Goal: Task Accomplishment & Management: Manage account settings

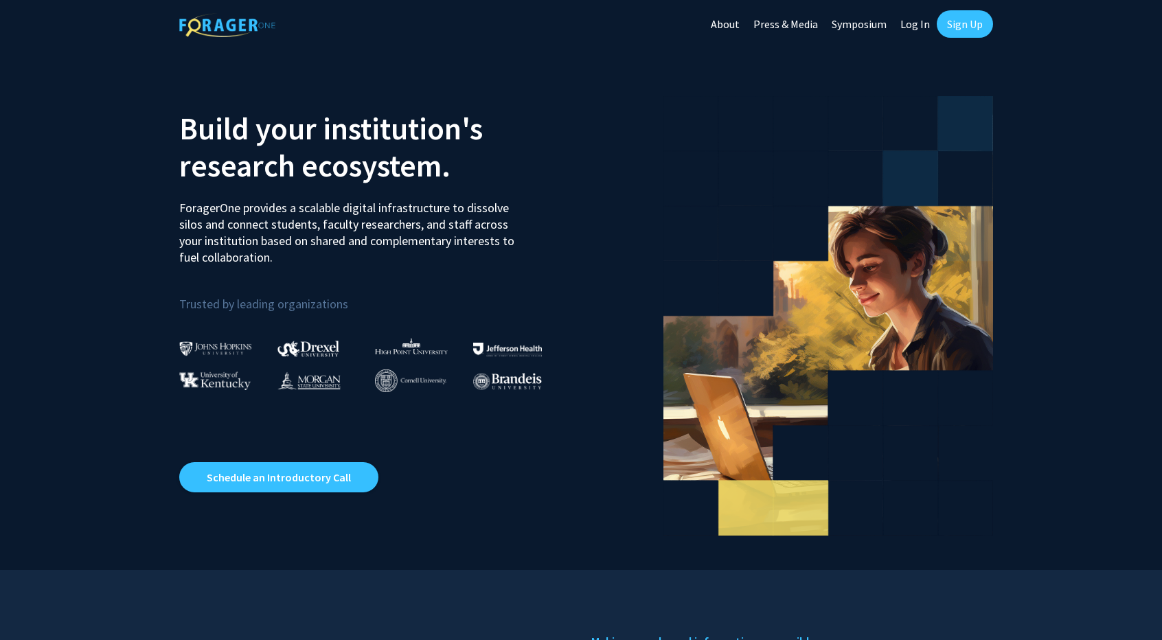
click at [927, 24] on link "Log In" at bounding box center [915, 24] width 43 height 48
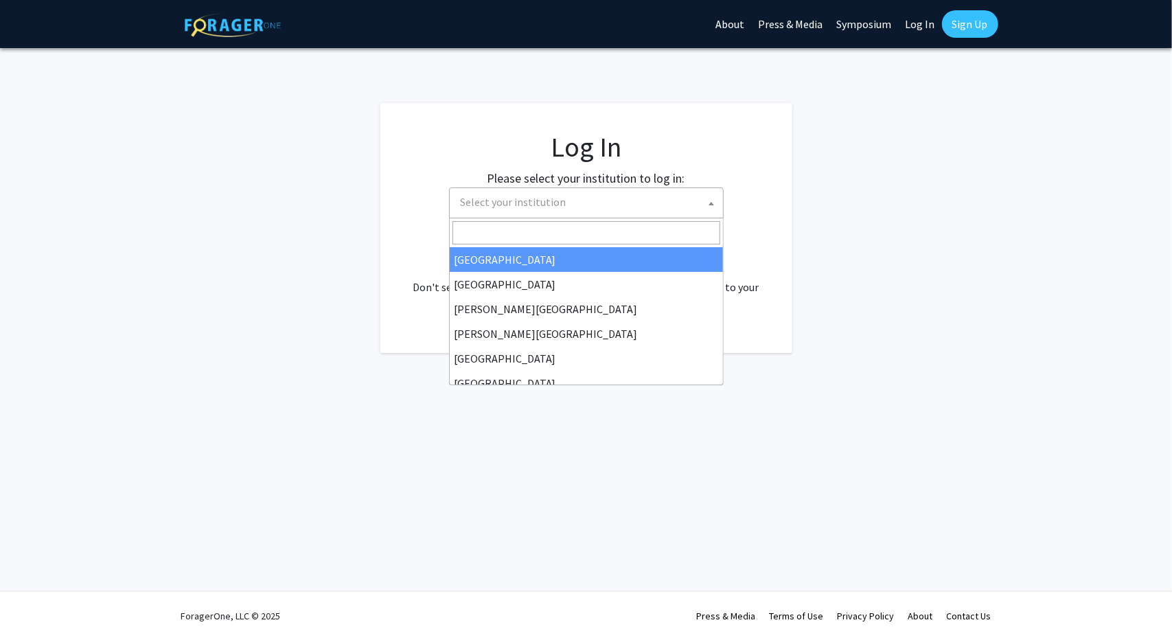
click at [562, 205] on span "Select your institution" at bounding box center [589, 202] width 268 height 28
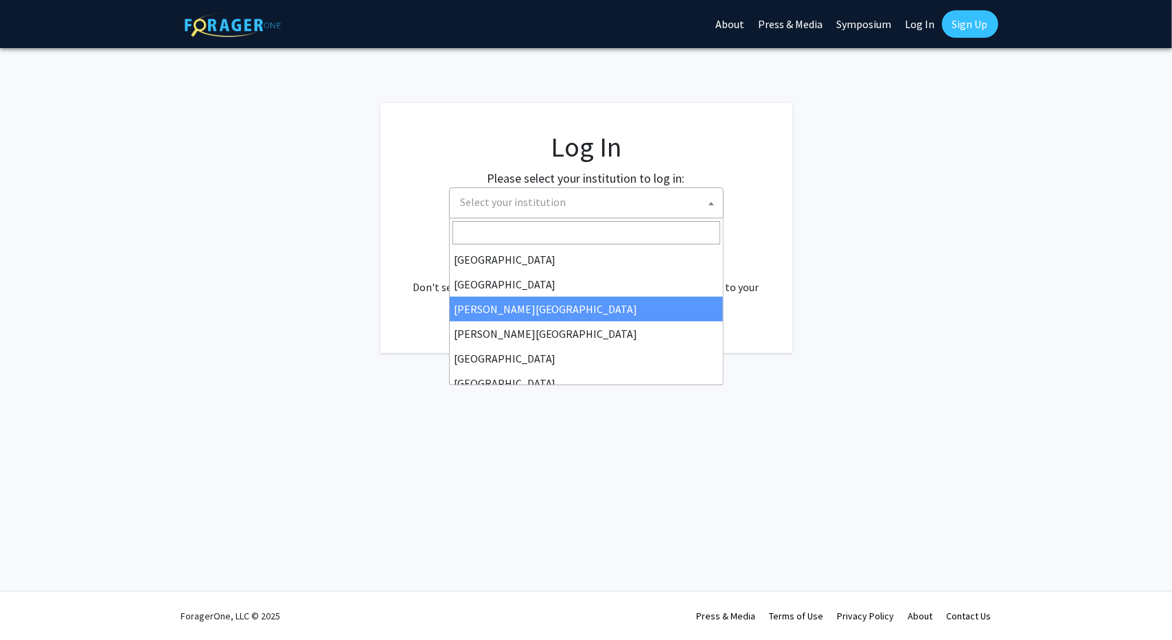
scroll to position [481, 0]
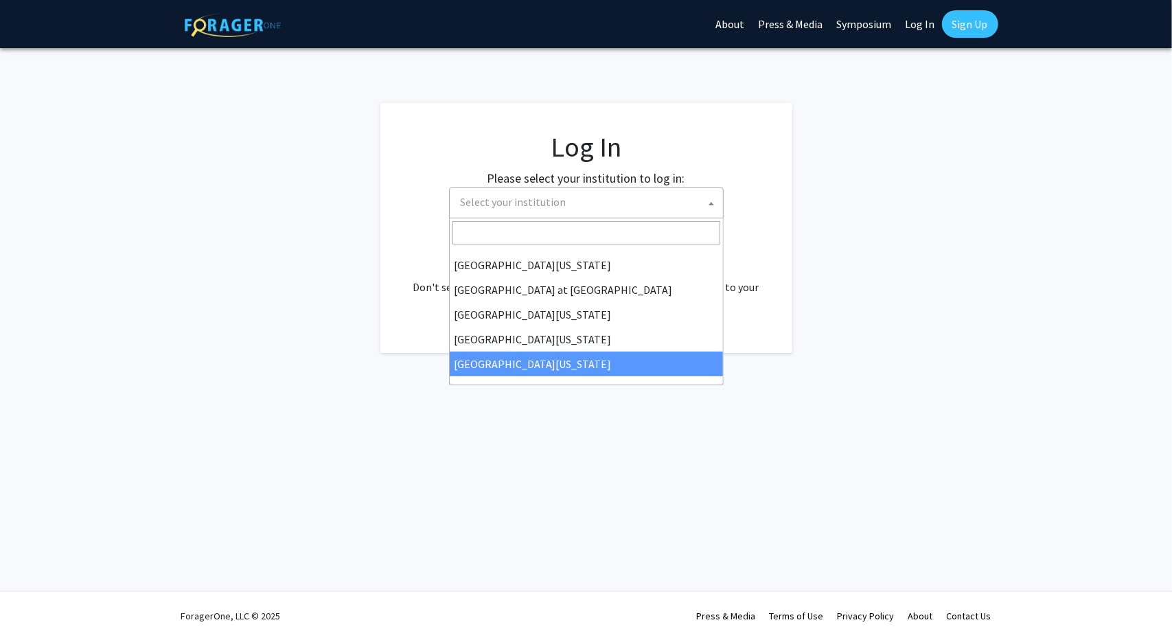
select select "33"
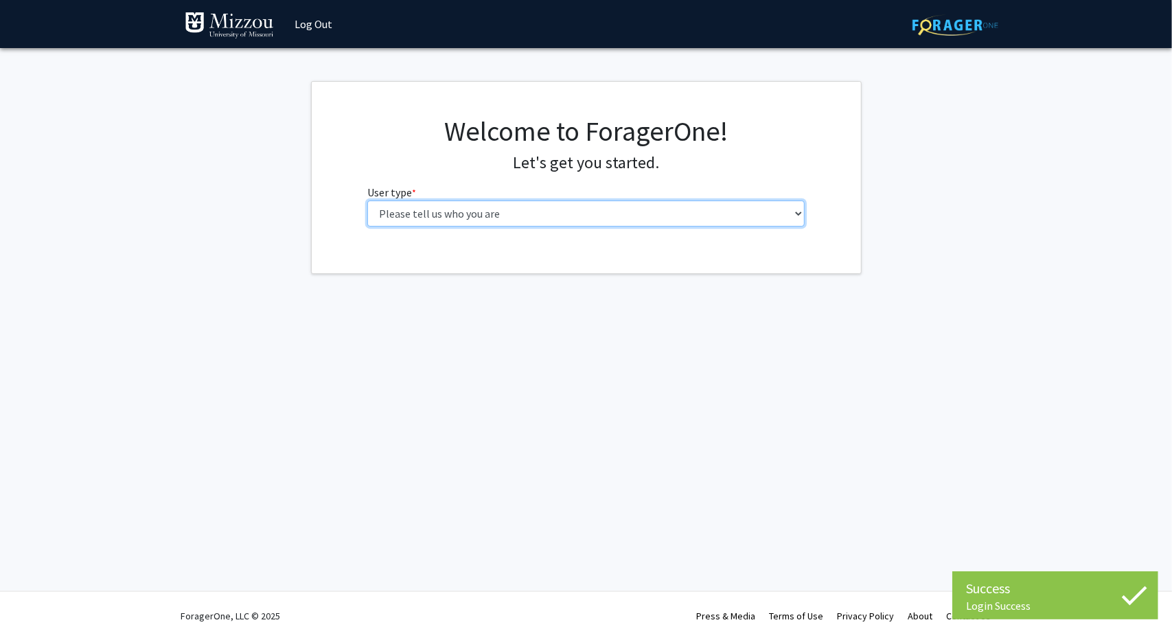
click at [543, 216] on select "Please tell us who you are Undergraduate Student Master's Student Doctoral Cand…" at bounding box center [585, 214] width 437 height 26
select select "1: undergrad"
click at [367, 201] on select "Please tell us who you are Undergraduate Student Master's Student Doctoral Cand…" at bounding box center [585, 214] width 437 height 26
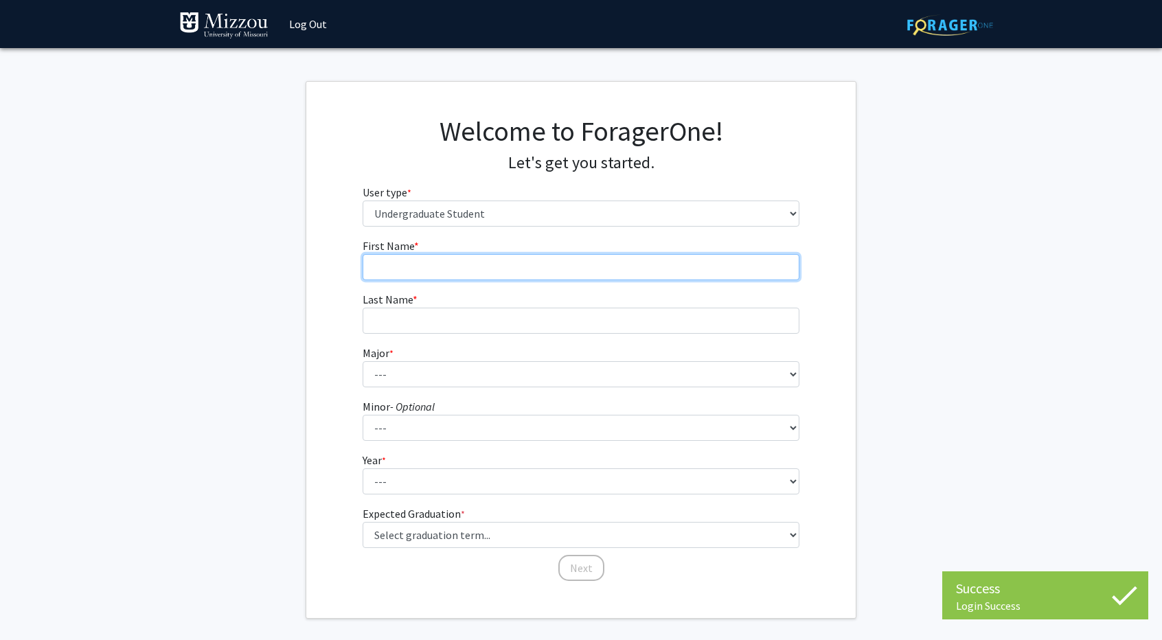
click at [567, 278] on input "First Name * required" at bounding box center [581, 267] width 437 height 26
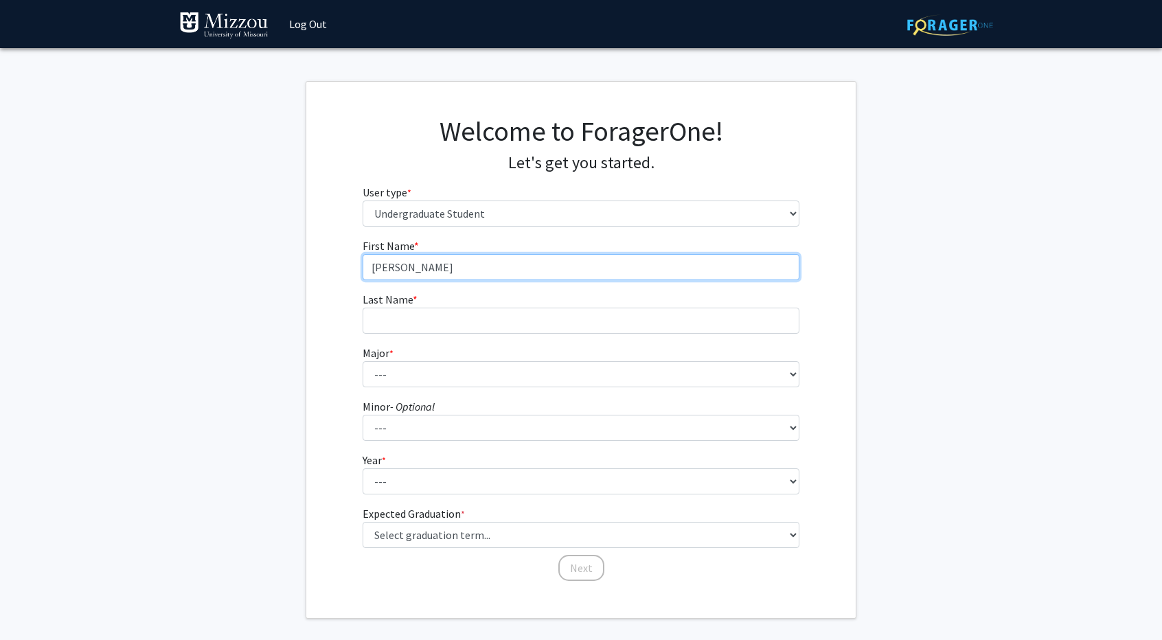
type input "[PERSON_NAME]"
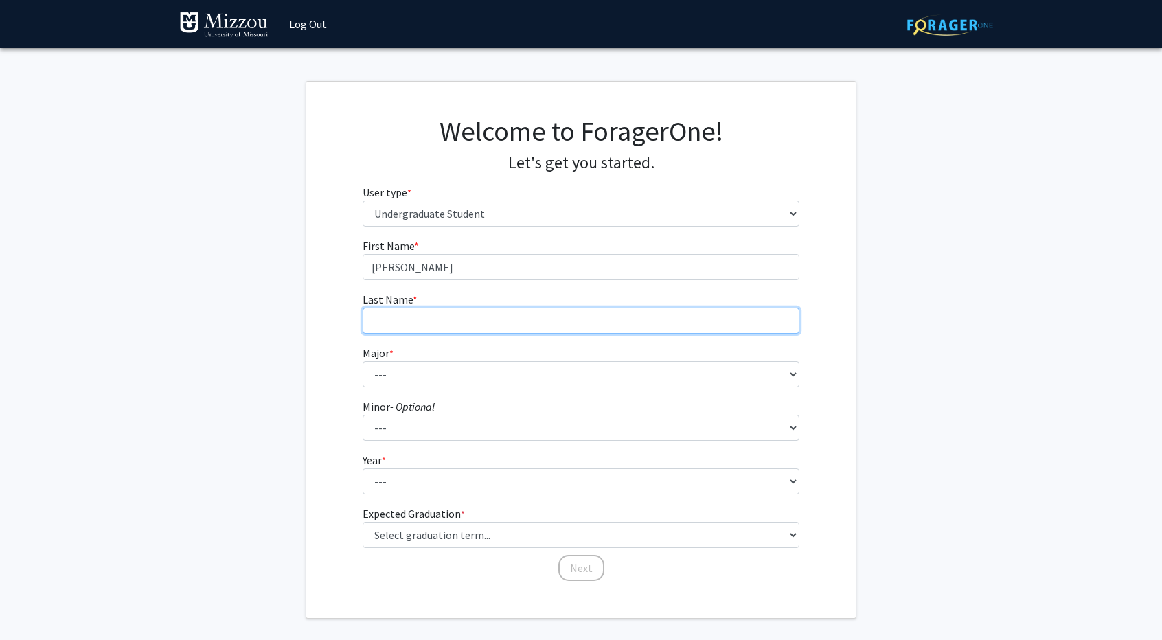
click at [584, 321] on input "Last Name * required" at bounding box center [581, 321] width 437 height 26
type input "[PERSON_NAME]"
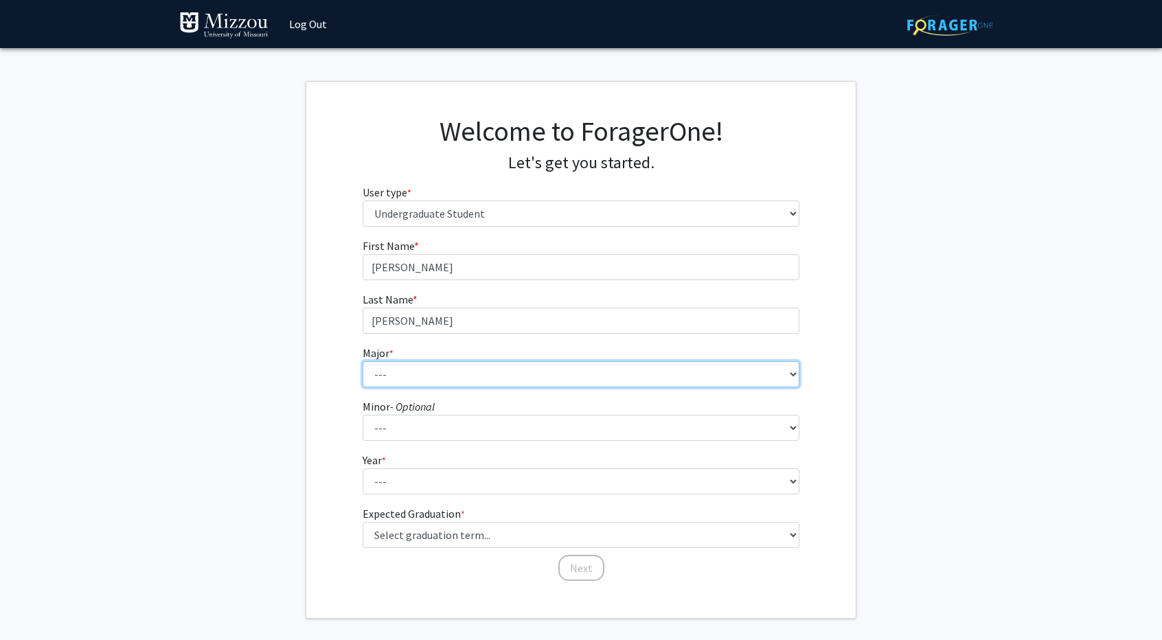
click at [609, 363] on select "--- Agribusiness Management Agricultural Education Agricultural Education: Comm…" at bounding box center [581, 374] width 437 height 26
select select "18: 2507"
click at [363, 361] on select "--- Agribusiness Management Agricultural Education Agricultural Education: Comm…" at bounding box center [581, 374] width 437 height 26
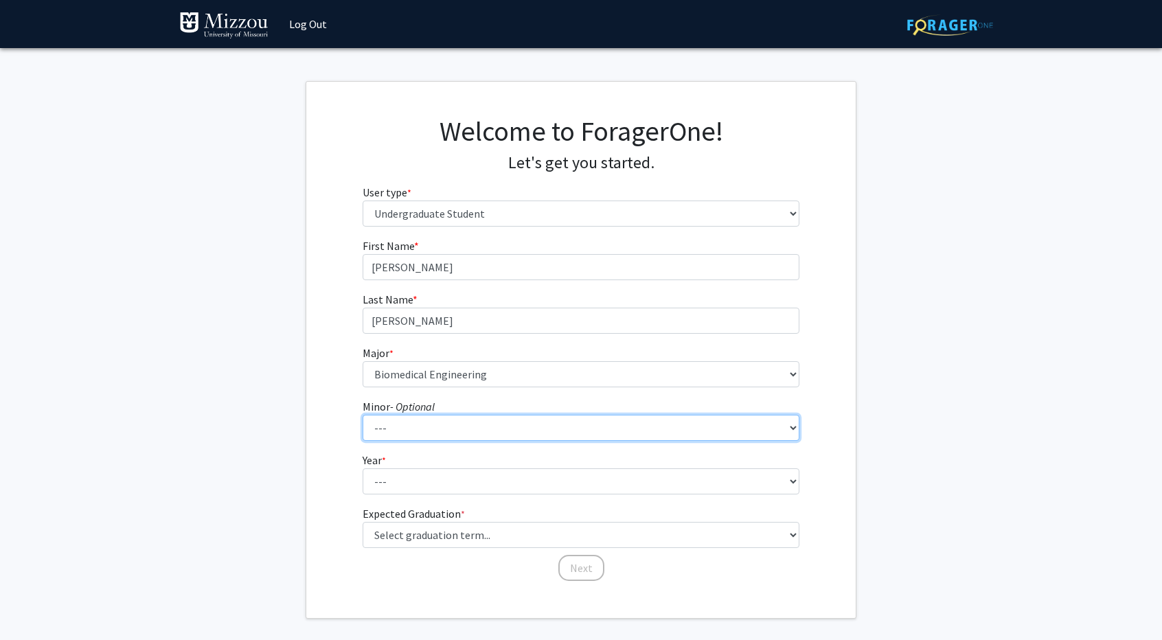
click at [494, 424] on select "--- Accountancy Aerospace Engineering Aerospace Studies Agribusiness Management…" at bounding box center [581, 428] width 437 height 26
click at [310, 447] on div "First Name * required [PERSON_NAME] Last Name * required [PERSON_NAME] * requir…" at bounding box center [580, 410] width 549 height 345
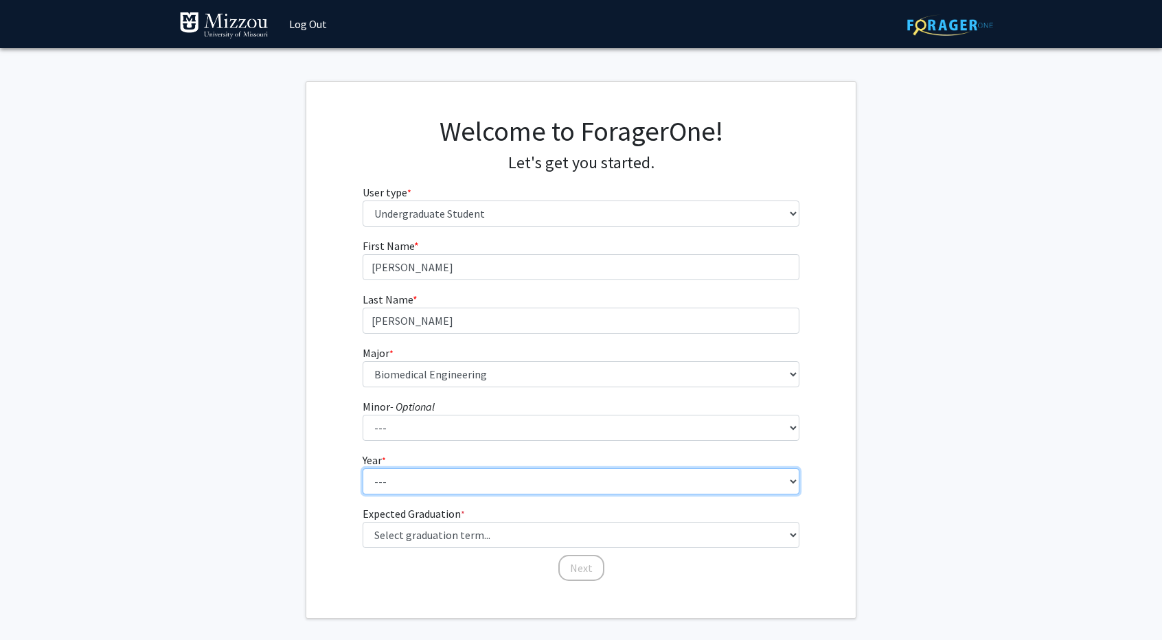
click at [427, 480] on select "--- First-year Sophomore Junior Senior Postbaccalaureate Certificate" at bounding box center [581, 481] width 437 height 26
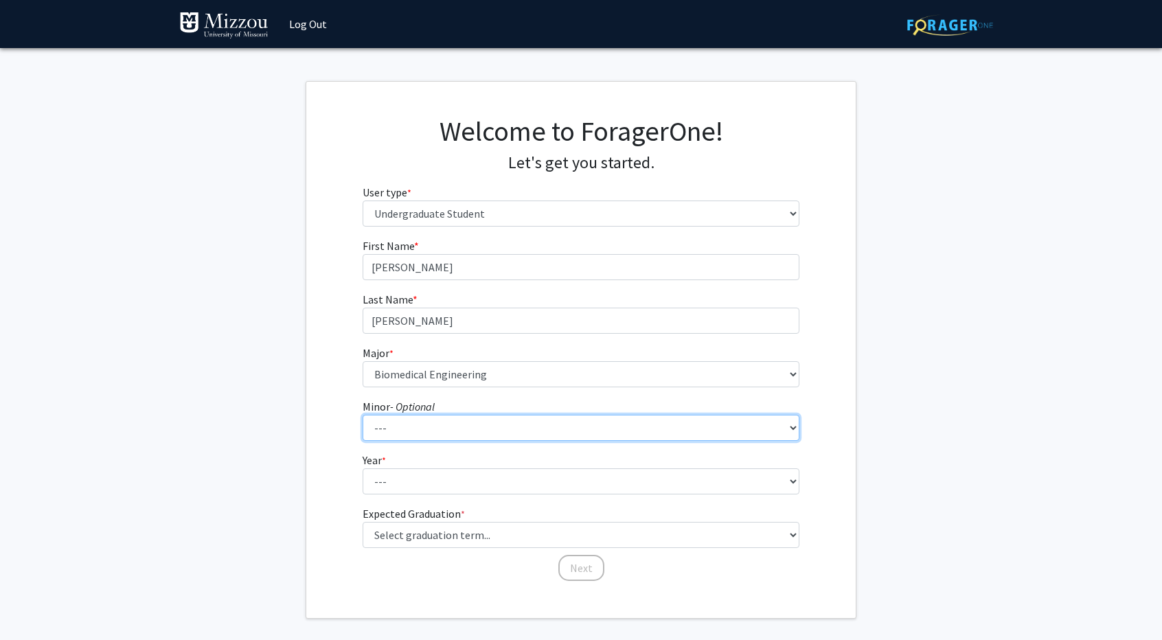
click at [427, 431] on select "--- Accountancy Aerospace Engineering Aerospace Studies Agribusiness Management…" at bounding box center [581, 428] width 437 height 26
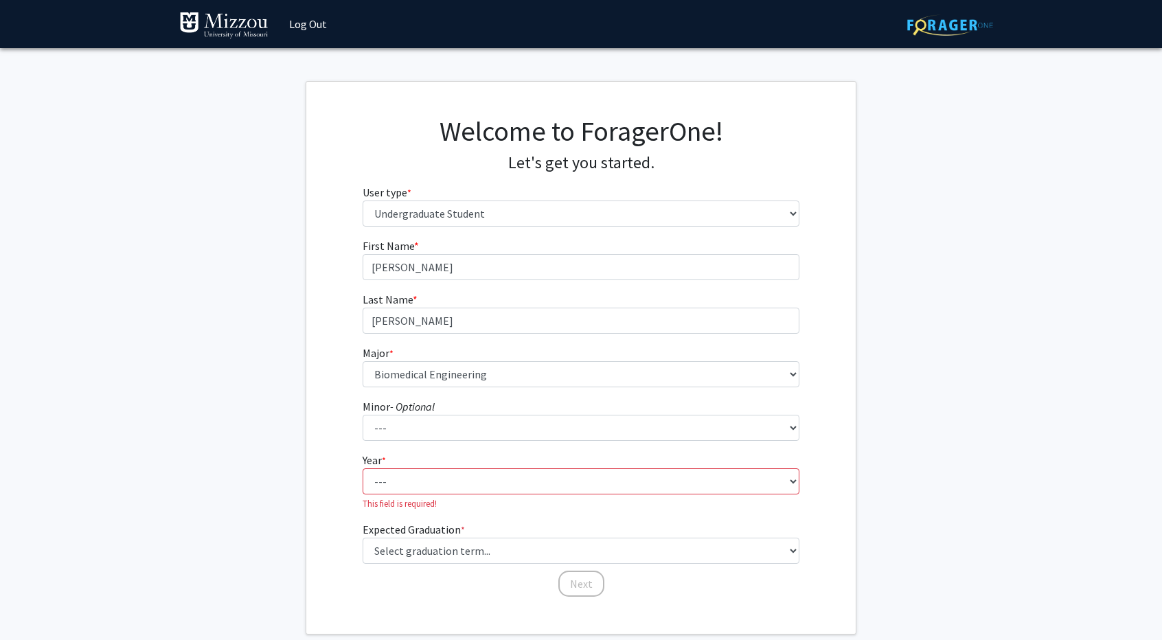
click at [271, 421] on fg-get-started "Welcome to ForagerOne! Let's get you started. User type * required Please tell …" at bounding box center [581, 358] width 1162 height 554
click at [451, 481] on select "--- First-year Sophomore Junior Senior Postbaccalaureate Certificate" at bounding box center [581, 481] width 437 height 26
click at [317, 520] on div "First Name * required [PERSON_NAME] Last Name * required [PERSON_NAME] * requir…" at bounding box center [580, 418] width 549 height 361
click at [479, 478] on select "--- First-year Sophomore Junior Senior Postbaccalaureate Certificate" at bounding box center [581, 481] width 437 height 26
select select "2: sophomore"
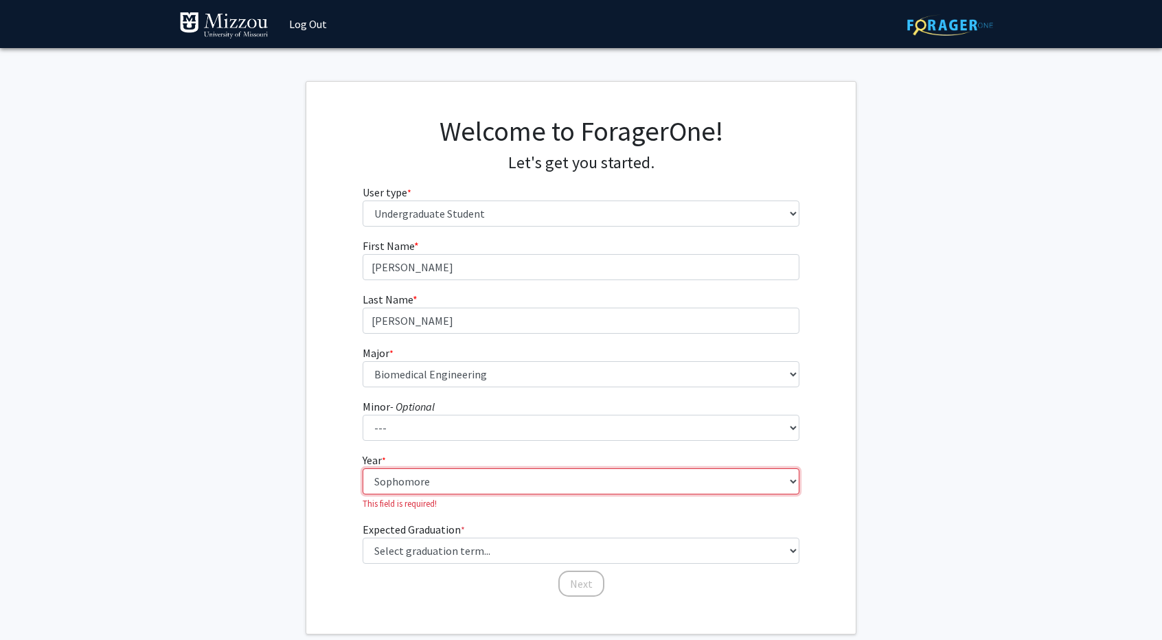
click at [363, 468] on select "--- First-year Sophomore Junior Senior Postbaccalaureate Certificate" at bounding box center [581, 481] width 437 height 26
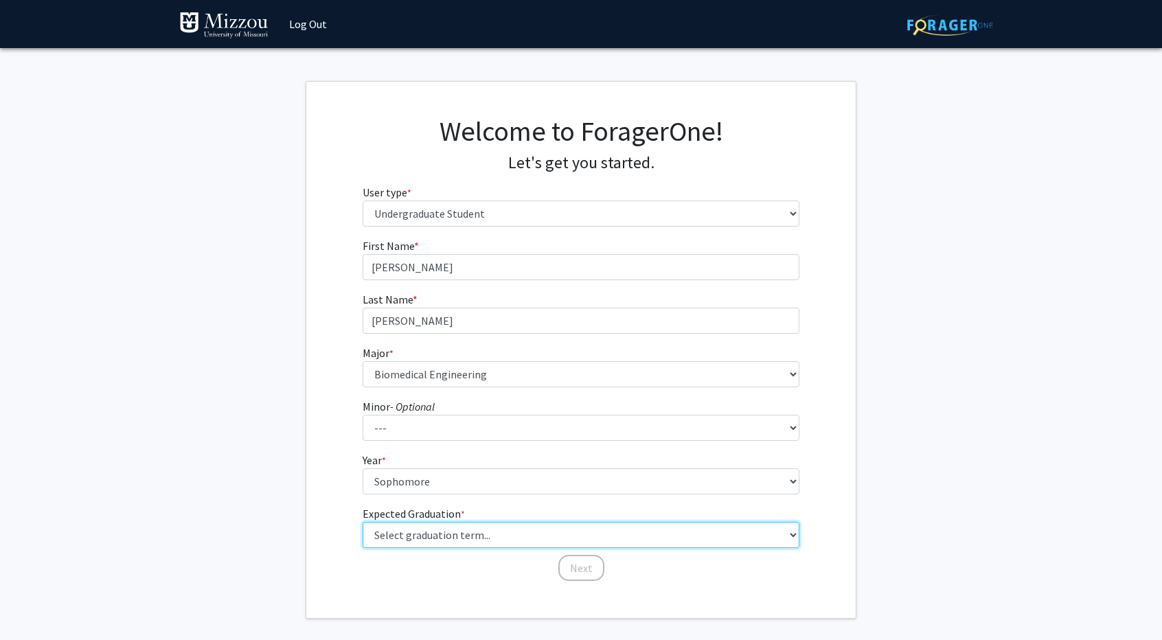
click at [469, 534] on select "Select graduation term... Spring 2025 Summer 2025 Fall 2025 Winter 2025 Spring …" at bounding box center [581, 535] width 437 height 26
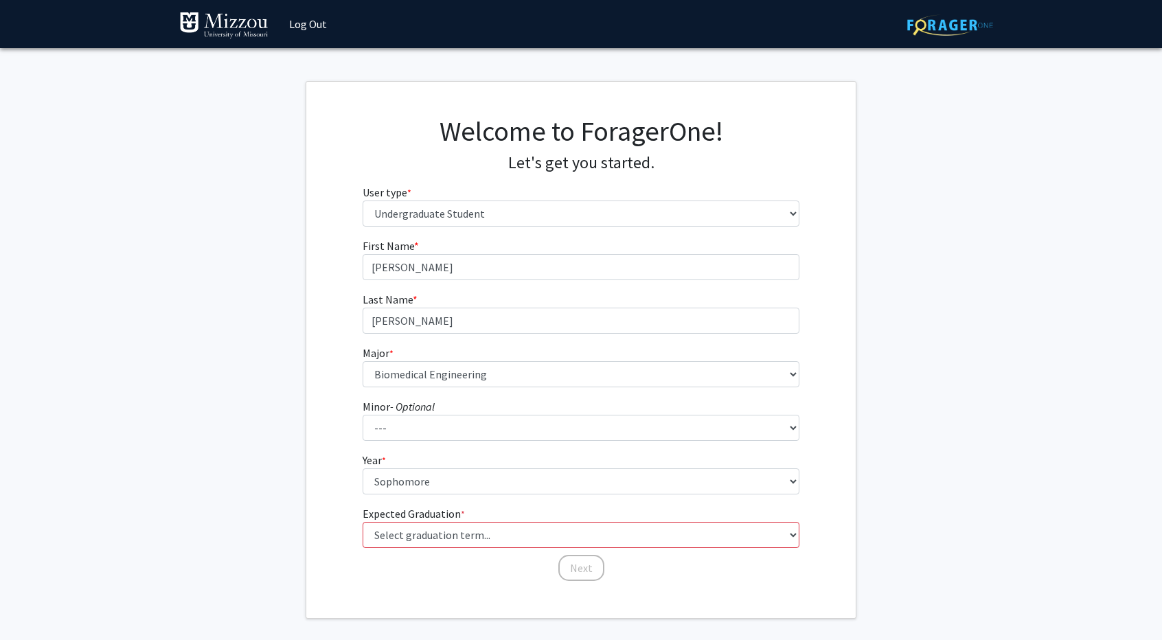
click at [313, 576] on div "First Name * required [PERSON_NAME] Last Name * required [PERSON_NAME] * requir…" at bounding box center [580, 410] width 549 height 345
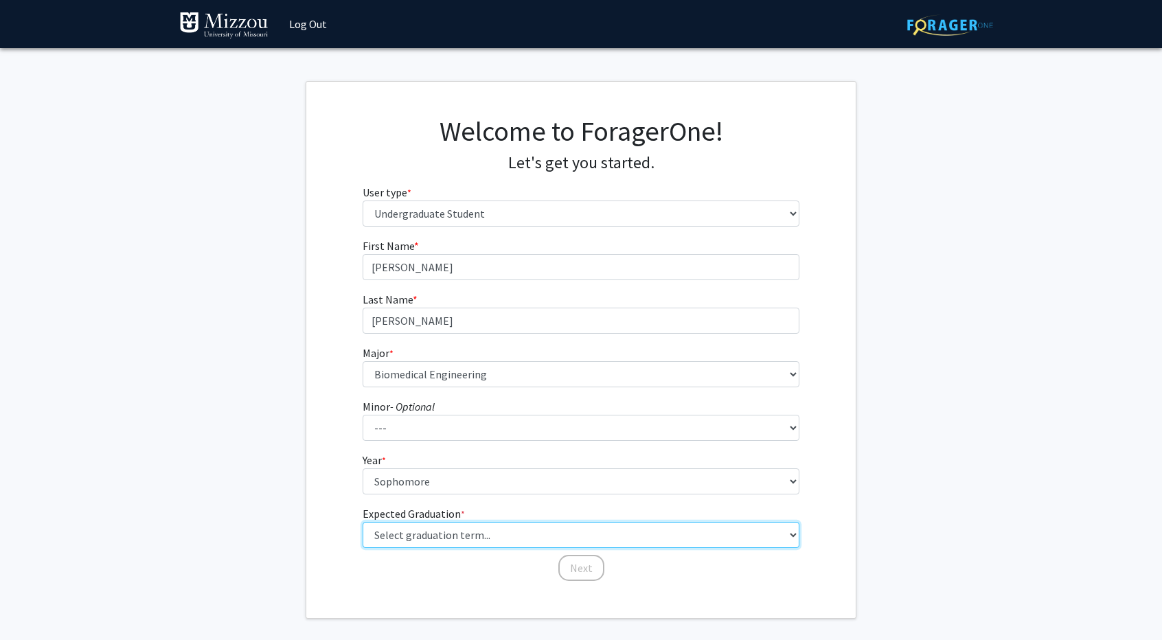
click at [442, 534] on select "Select graduation term... Spring 2025 Summer 2025 Fall 2025 Winter 2025 Spring …" at bounding box center [581, 535] width 437 height 26
select select "13: spring_2028"
click at [363, 522] on select "Select graduation term... Spring 2025 Summer 2025 Fall 2025 Winter 2025 Spring …" at bounding box center [581, 535] width 437 height 26
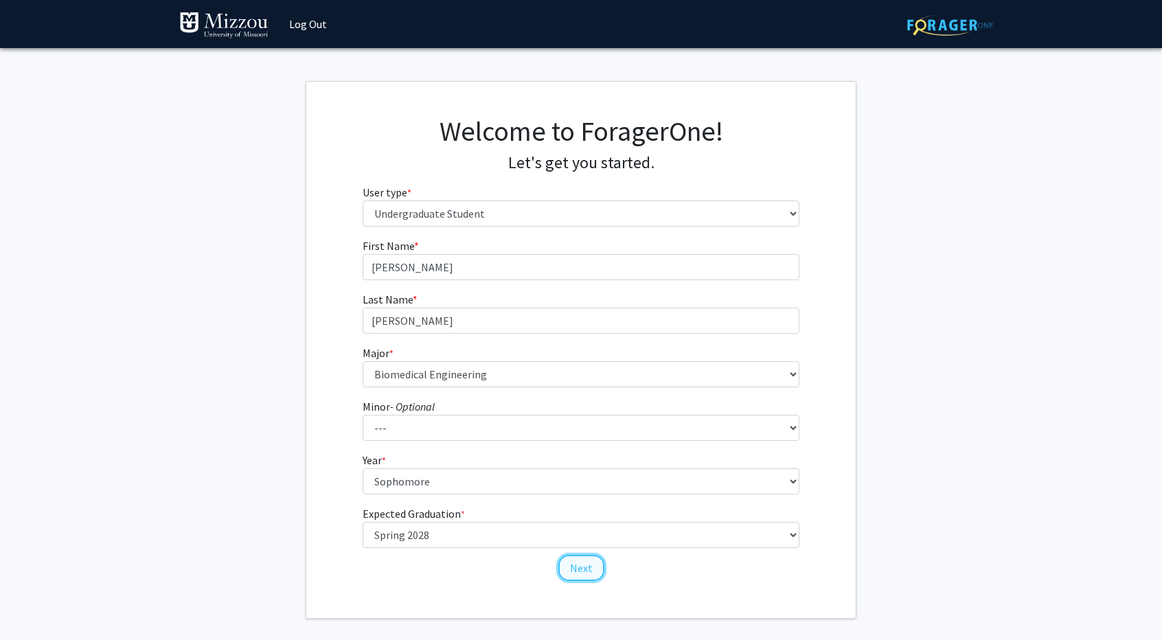
click at [576, 565] on button "Next" at bounding box center [581, 568] width 46 height 26
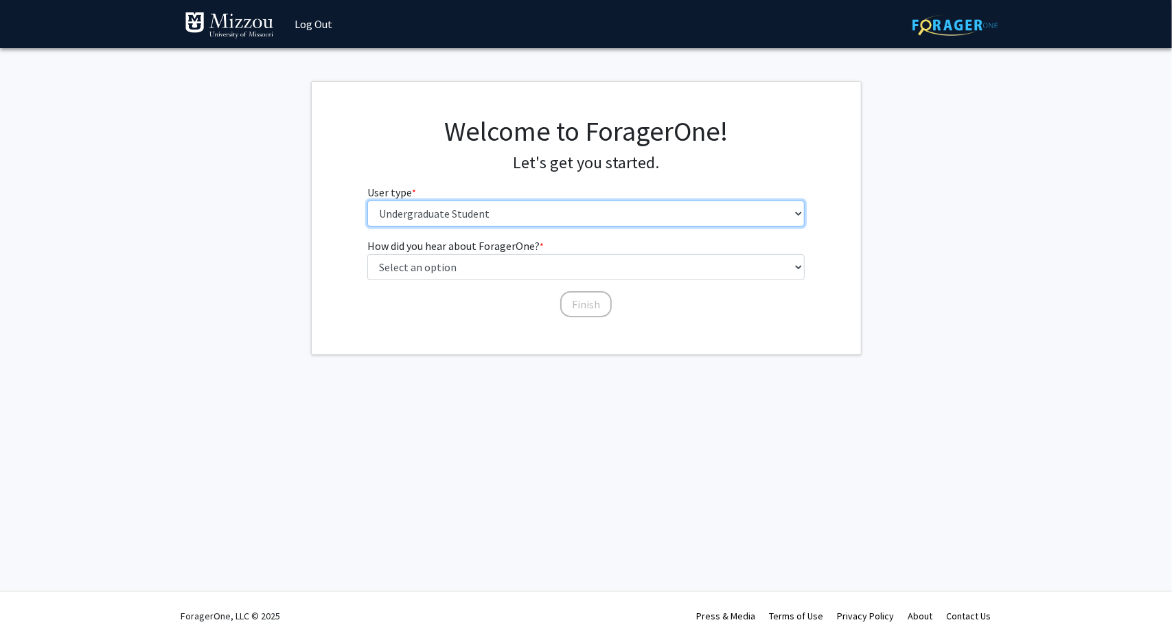
click at [508, 207] on select "Please tell us who you are Undergraduate Student Master's Student Doctoral Cand…" at bounding box center [585, 214] width 437 height 26
click at [367, 201] on select "Please tell us who you are Undergraduate Student Master's Student Doctoral Cand…" at bounding box center [585, 214] width 437 height 26
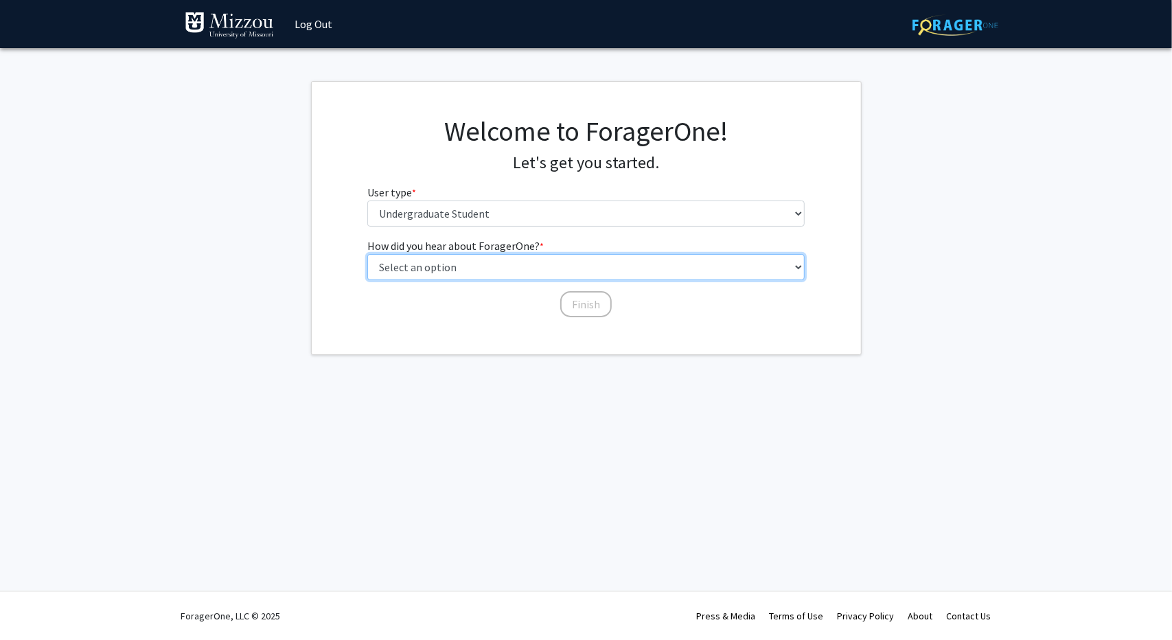
click at [578, 273] on select "Select an option Peer/student recommendation Faculty/staff recommendation Unive…" at bounding box center [585, 267] width 437 height 26
select select "1: peer_recommendation"
click at [367, 254] on select "Select an option Peer/student recommendation Faculty/staff recommendation Unive…" at bounding box center [585, 267] width 437 height 26
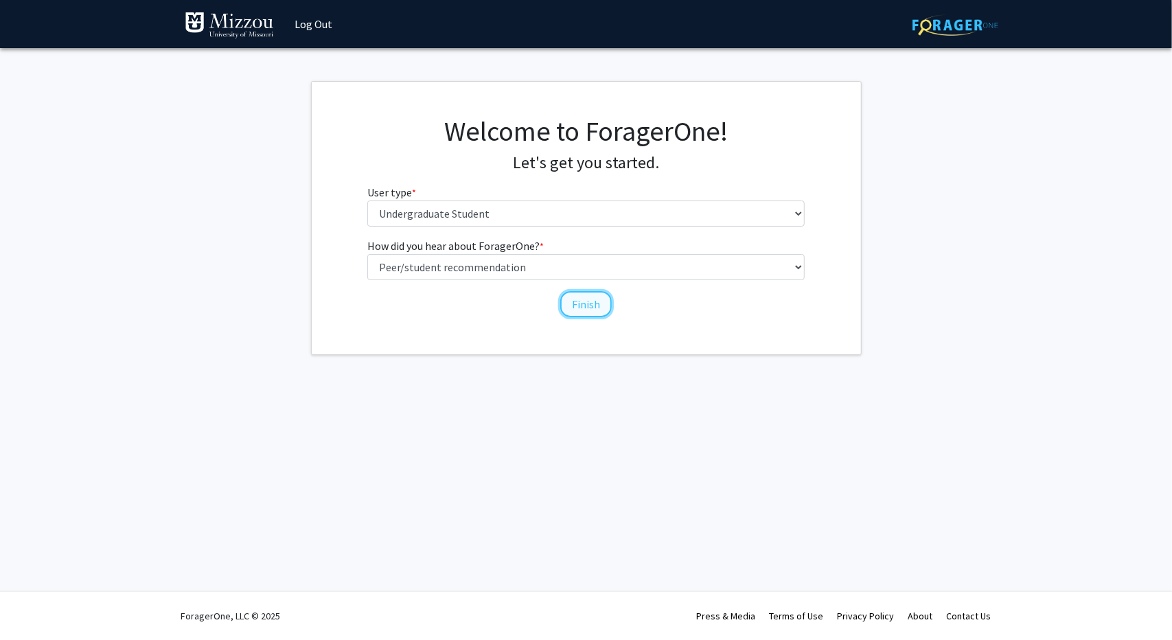
click at [579, 303] on button "Finish" at bounding box center [586, 304] width 52 height 26
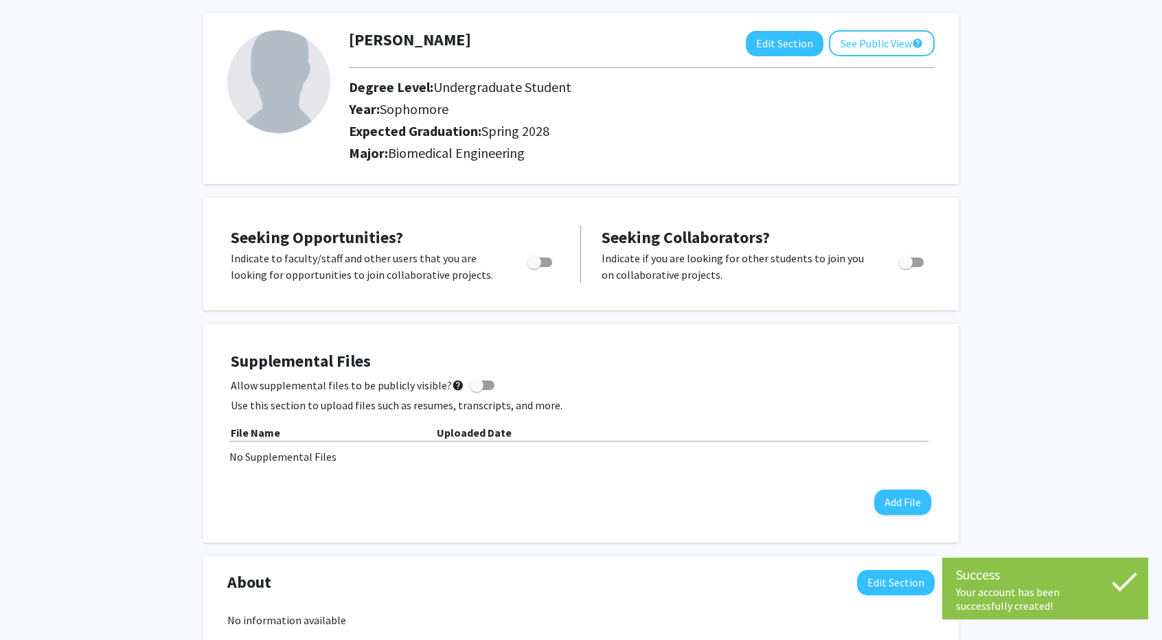
scroll to position [61, 0]
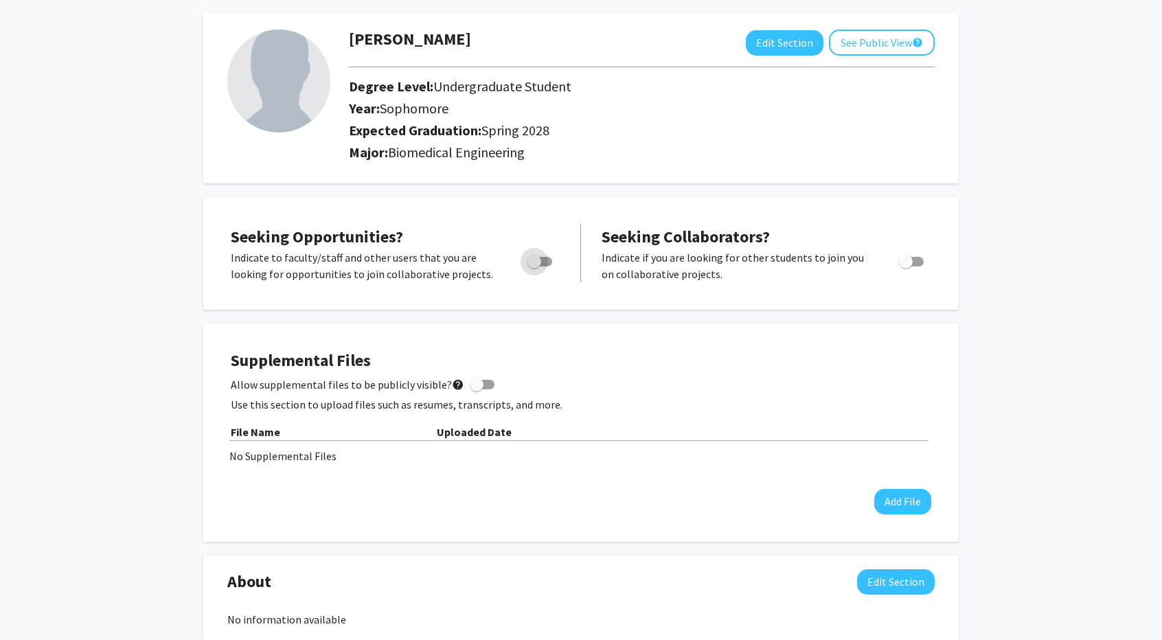
click at [543, 257] on span "Toggle" at bounding box center [539, 262] width 25 height 10
click at [534, 266] on input "Are you actively seeking opportunities?" at bounding box center [534, 266] width 1 height 1
checkbox input "true"
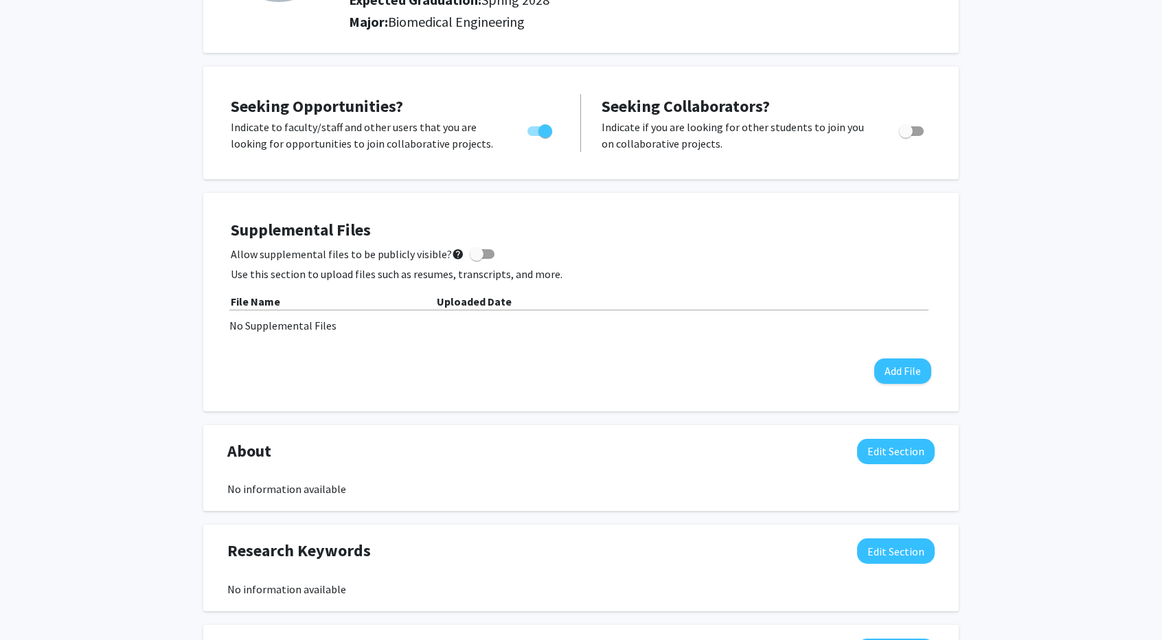
scroll to position [208, 0]
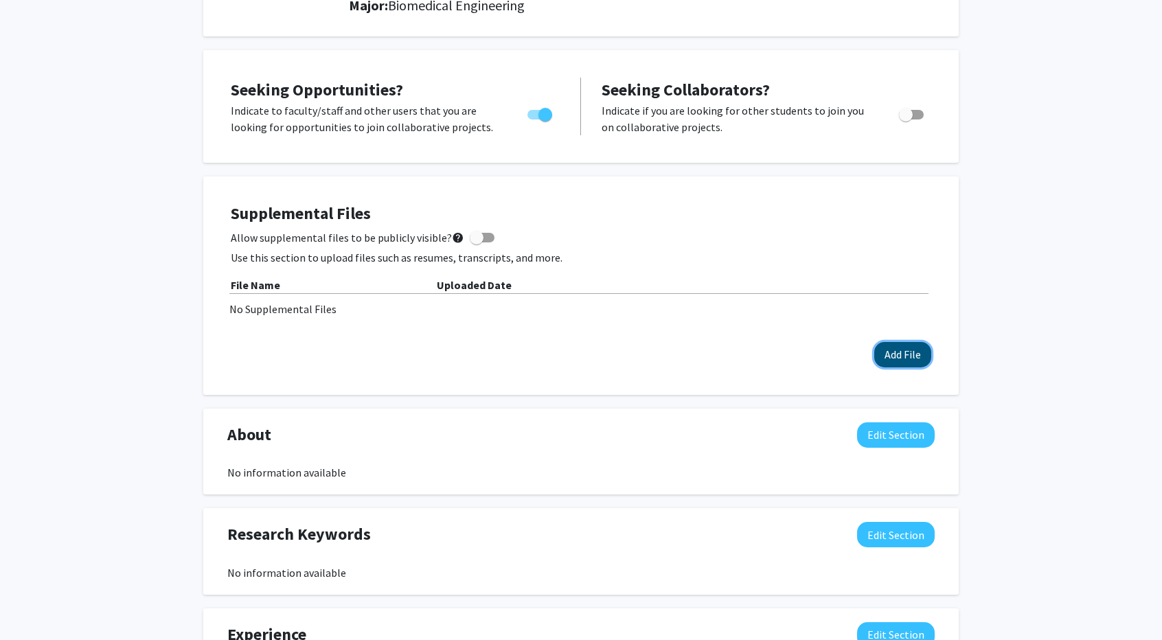
click at [893, 351] on button "Add File" at bounding box center [902, 354] width 57 height 25
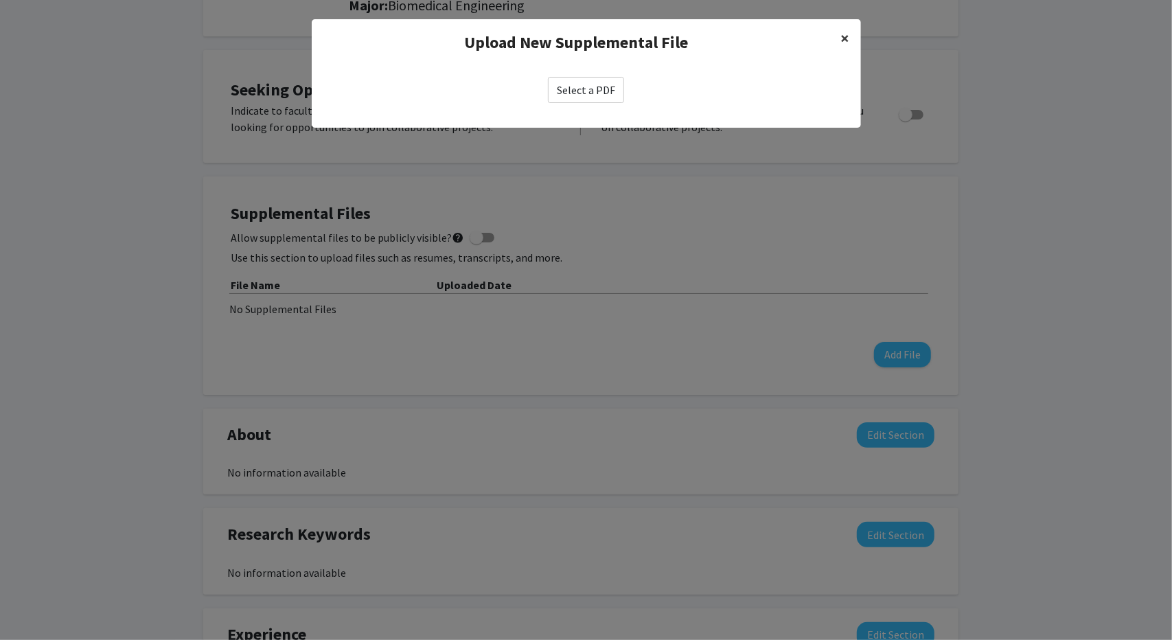
click at [850, 38] on button "×" at bounding box center [845, 38] width 31 height 38
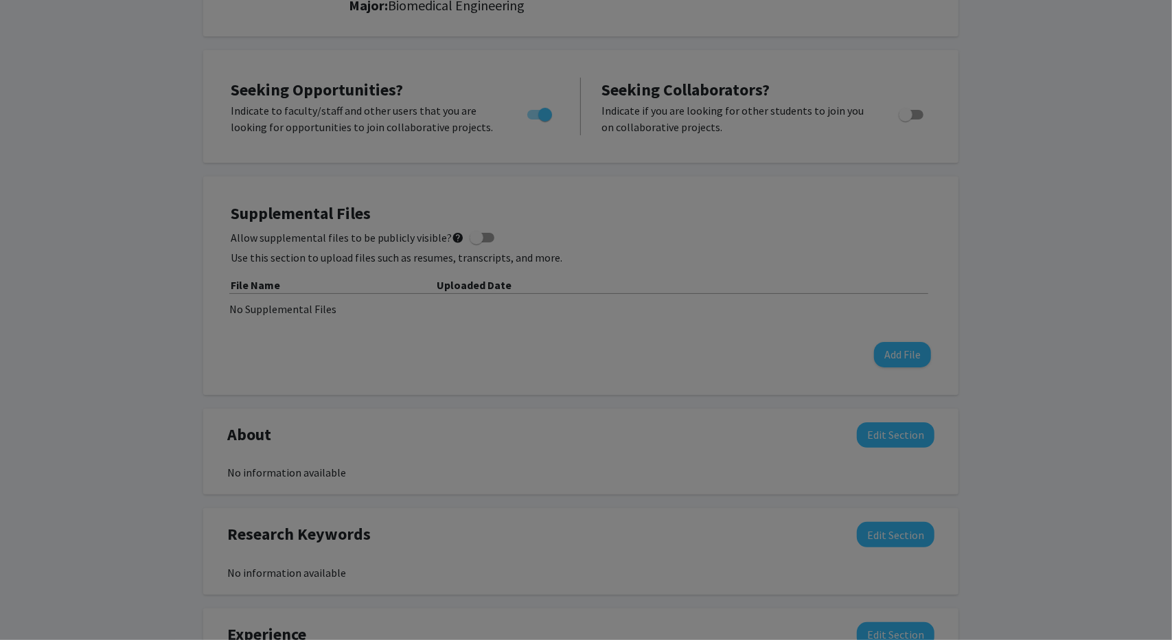
click at [848, 38] on div "Upload New Supplemental File ×" at bounding box center [586, 15] width 549 height 47
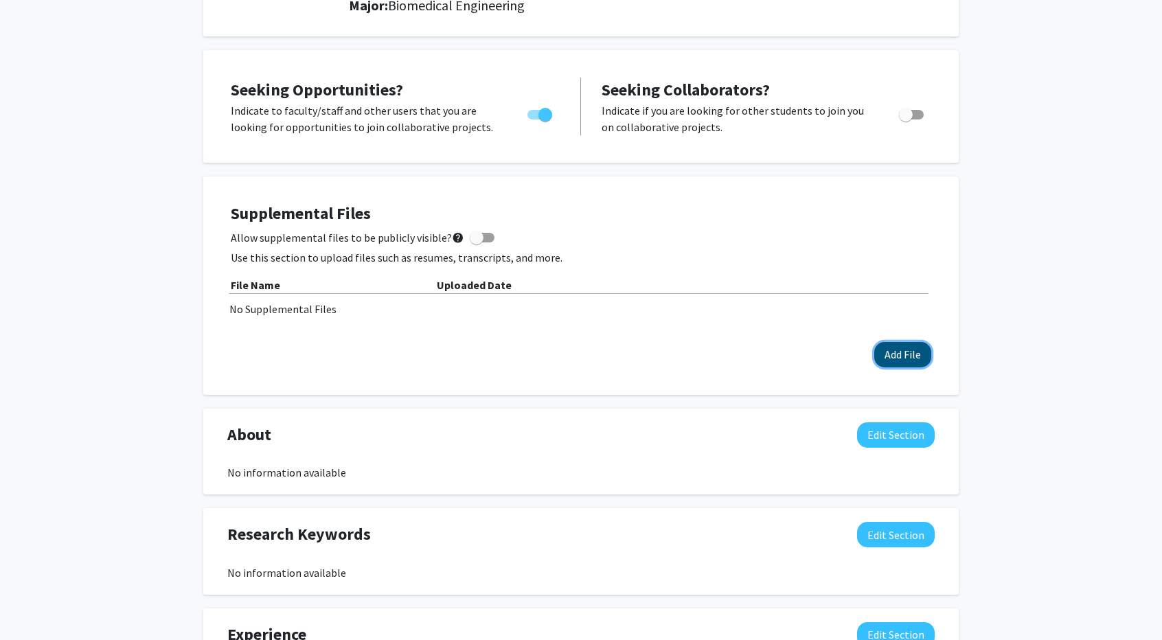
click at [911, 359] on button "Add File" at bounding box center [902, 354] width 57 height 25
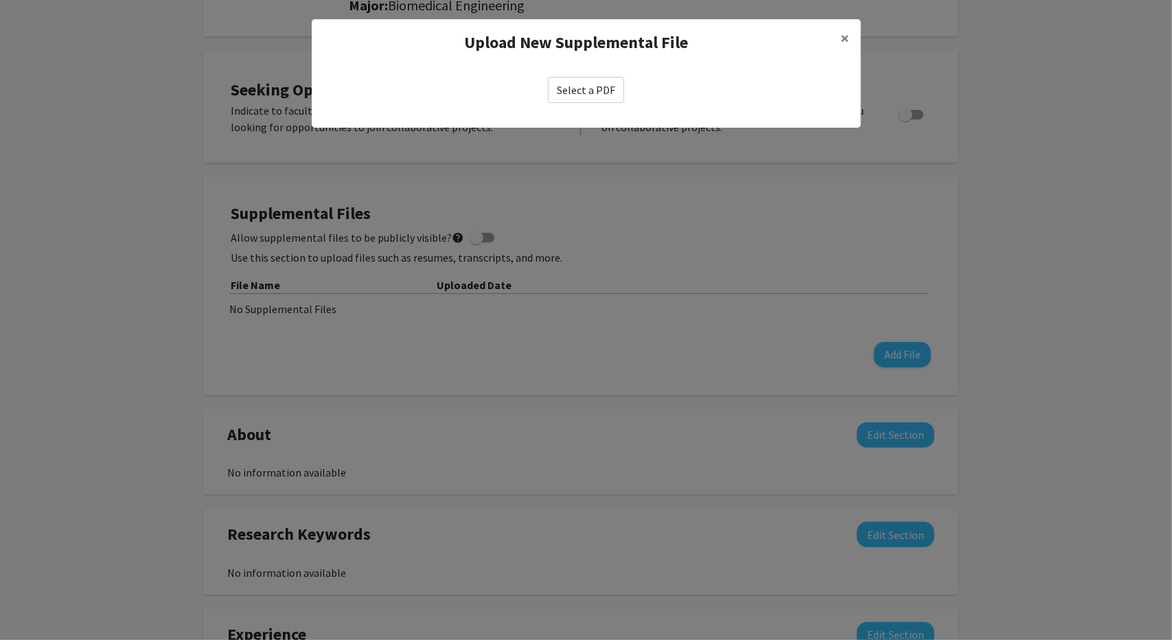
click at [607, 87] on label "Select a PDF" at bounding box center [586, 90] width 76 height 26
click at [0, 0] on input "Select a PDF" at bounding box center [0, 0] width 0 height 0
click at [848, 39] on span "×" at bounding box center [845, 37] width 9 height 21
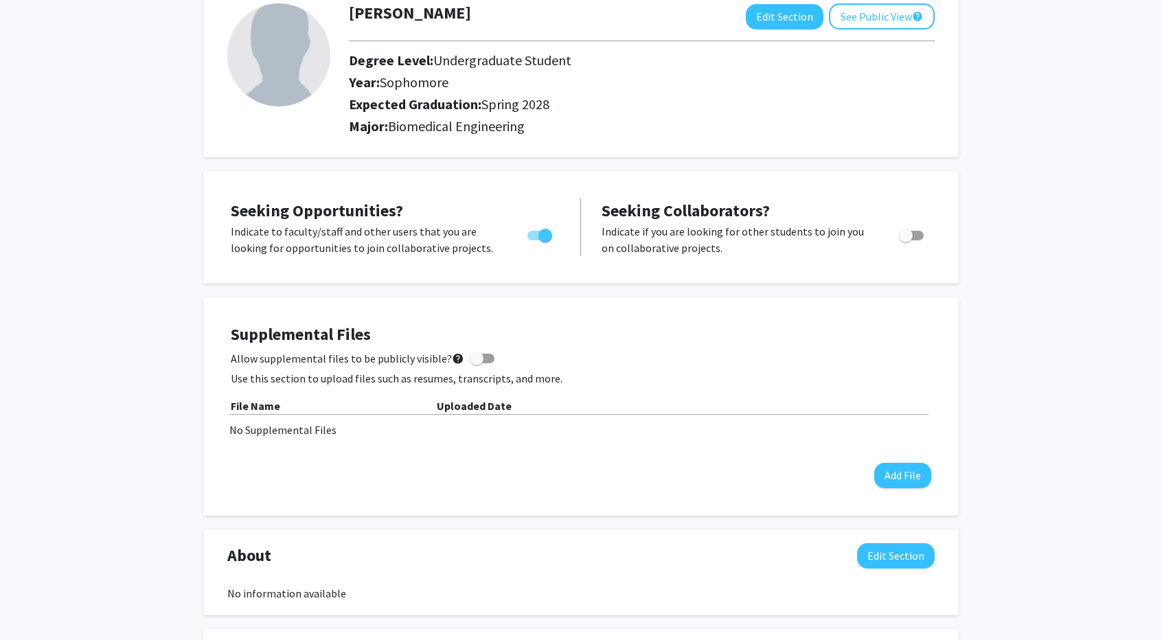
scroll to position [0, 0]
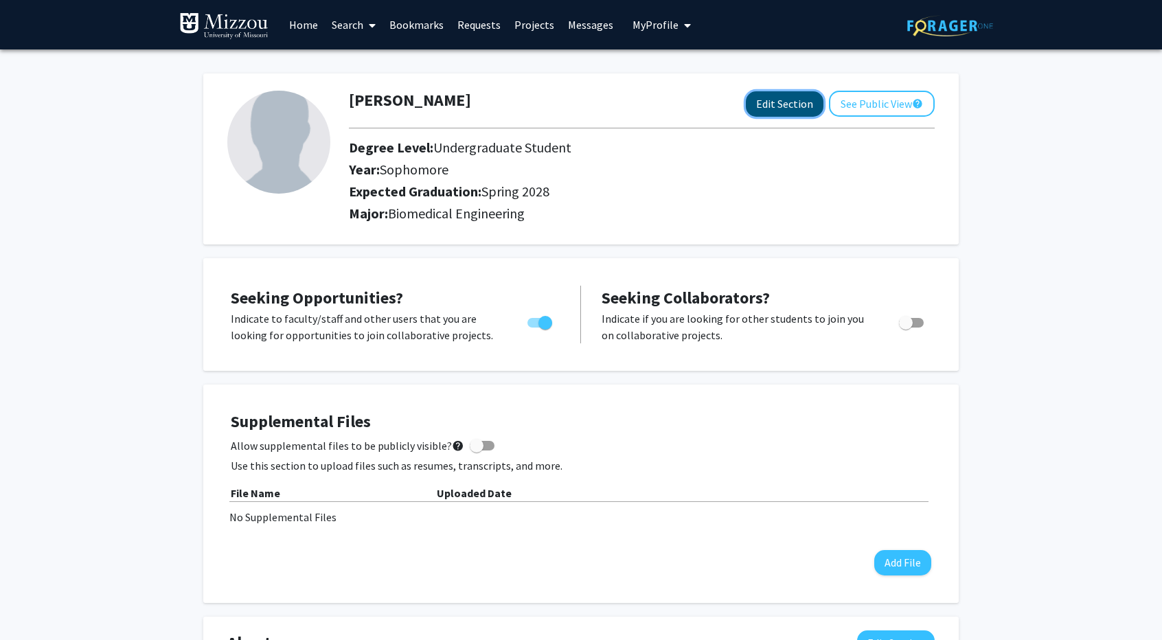
click at [771, 105] on button "Edit Section" at bounding box center [785, 103] width 78 height 25
select select "sophomore"
select select "41: spring_2028"
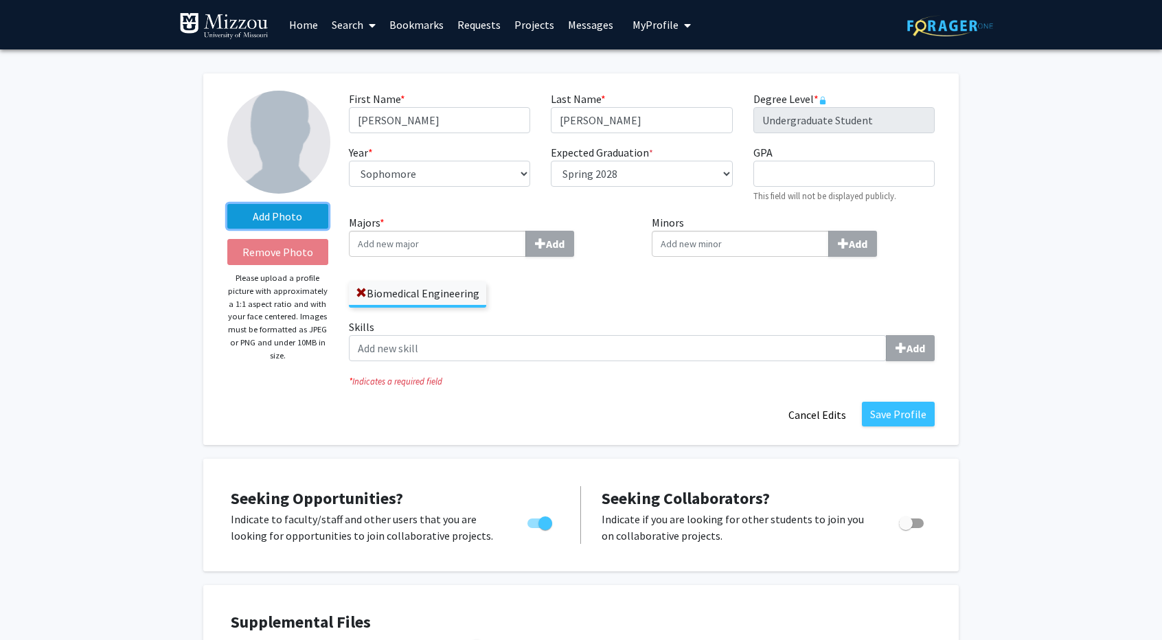
click at [308, 207] on label "Add Photo" at bounding box center [277, 216] width 101 height 25
click at [0, 0] on input "Add Photo" at bounding box center [0, 0] width 0 height 0
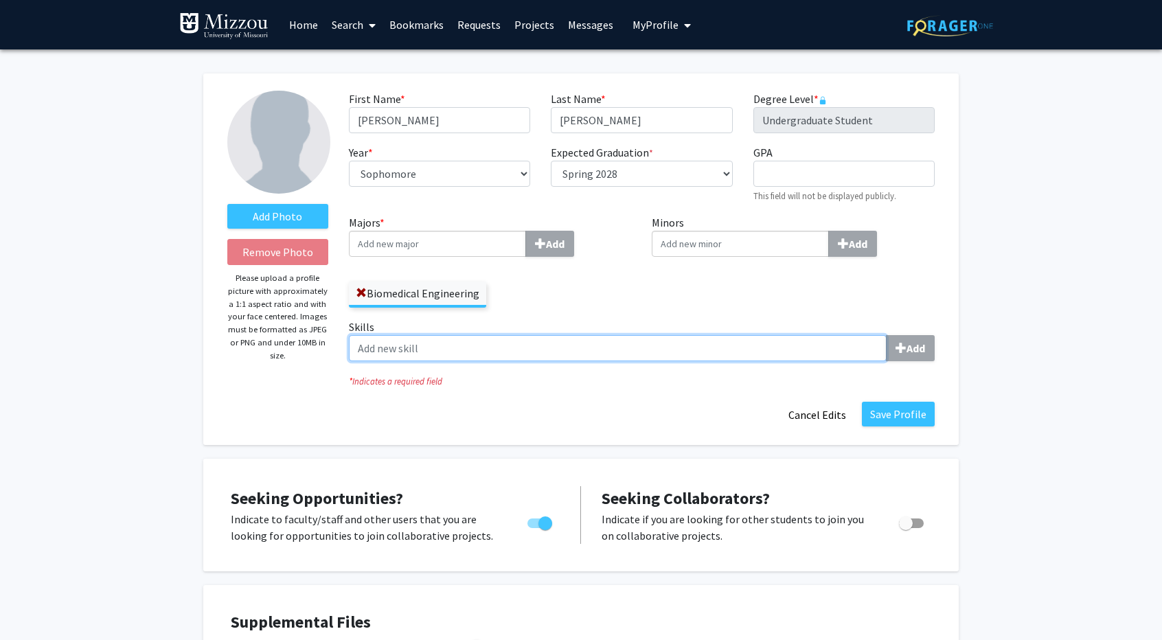
click at [607, 348] on input "Skills Add" at bounding box center [618, 348] width 538 height 26
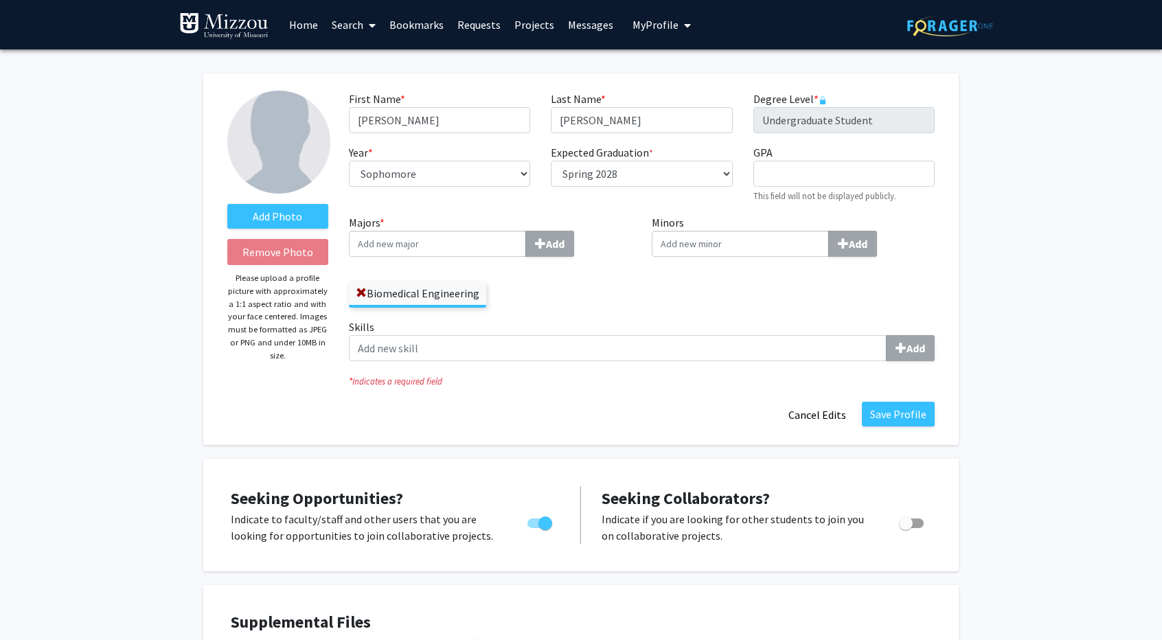
click at [801, 189] on div "GPA required This field will not be displayed publicly." at bounding box center [844, 173] width 202 height 59
click at [791, 180] on input "GPA required" at bounding box center [843, 174] width 181 height 26
type input "4.0"
click at [937, 209] on div "First Name * required [PERSON_NAME] Last Name * required [PERSON_NAME] Degree L…" at bounding box center [642, 153] width 606 height 124
